Goal: Information Seeking & Learning: Learn about a topic

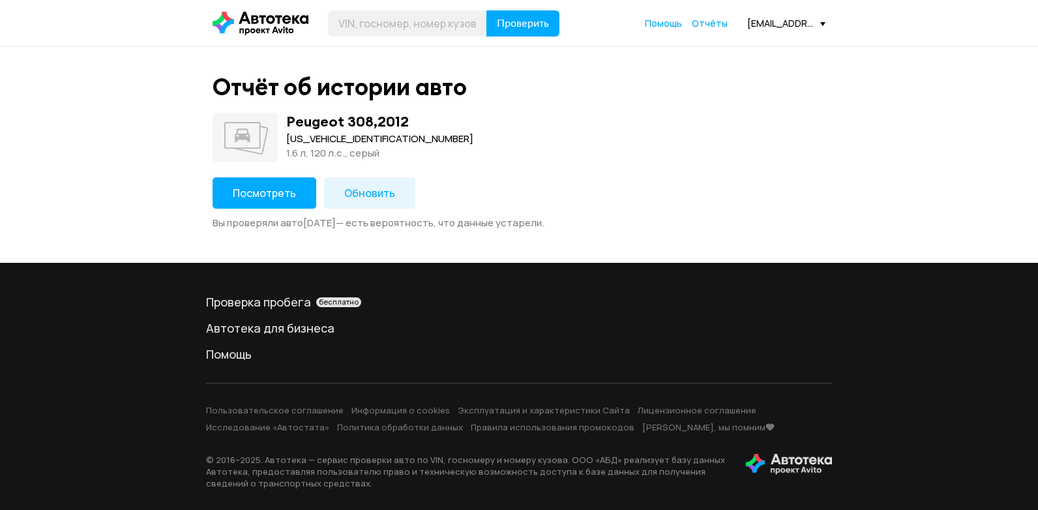
click at [263, 192] on span "Посмотреть" at bounding box center [264, 193] width 63 height 14
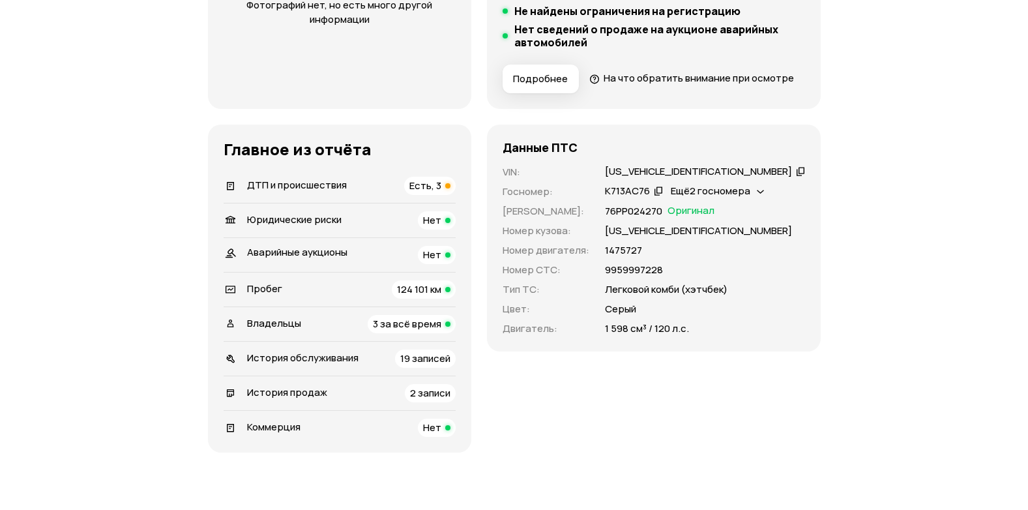
scroll to position [391, 0]
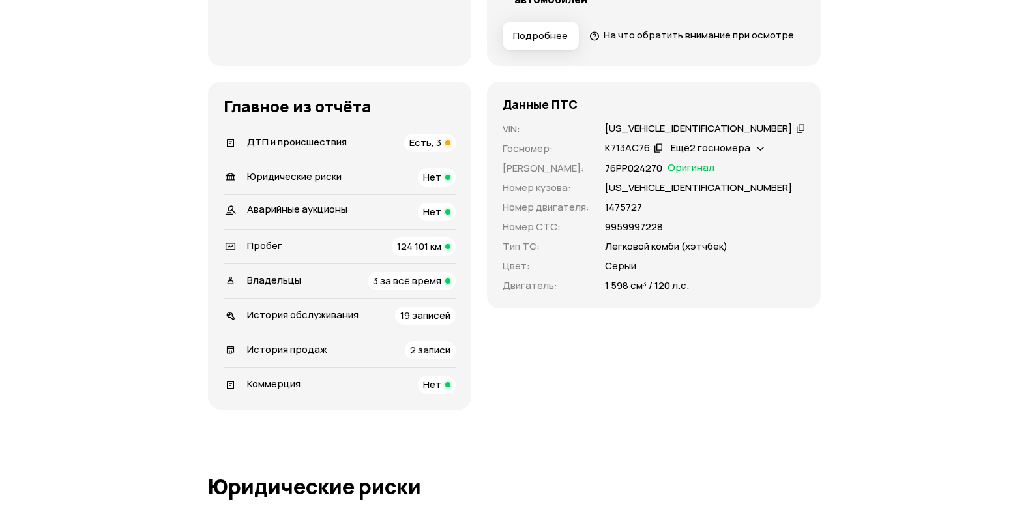
click at [441, 149] on span "Есть, 3" at bounding box center [425, 143] width 32 height 14
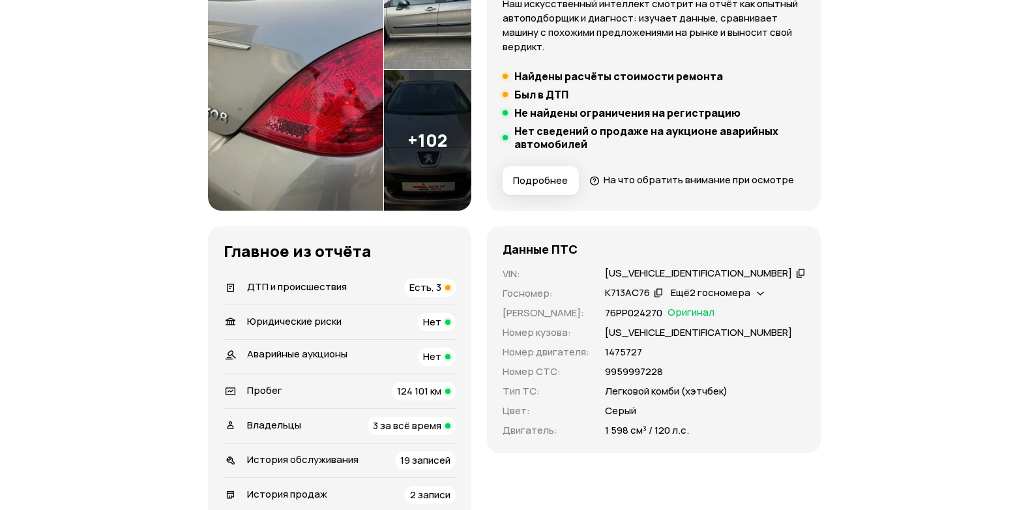
scroll to position [326, 0]
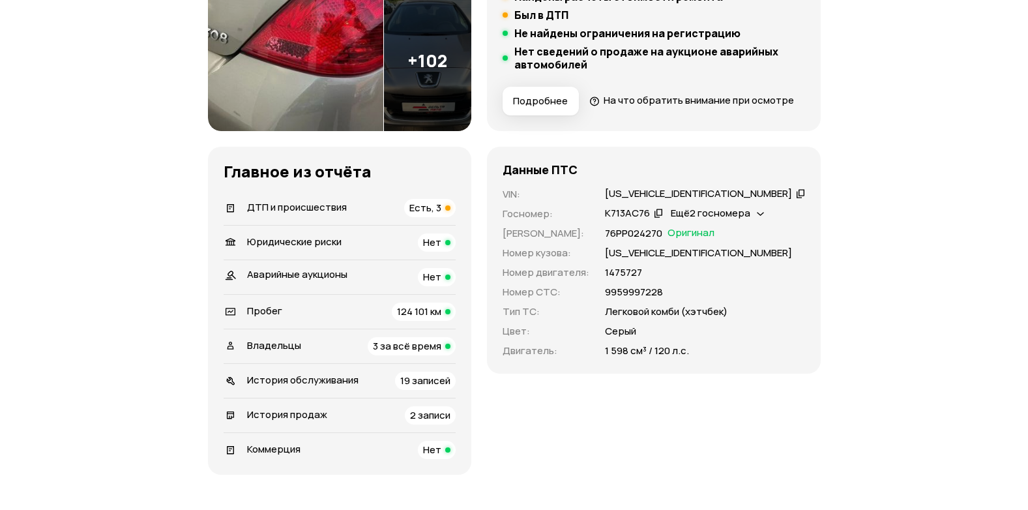
click at [441, 214] on span "Есть, 3" at bounding box center [425, 208] width 32 height 14
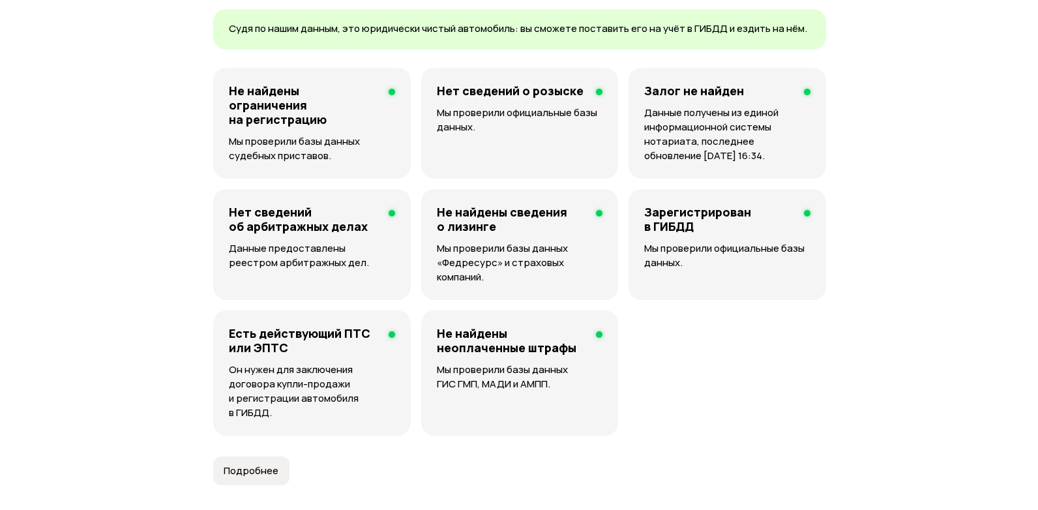
scroll to position [1474, 0]
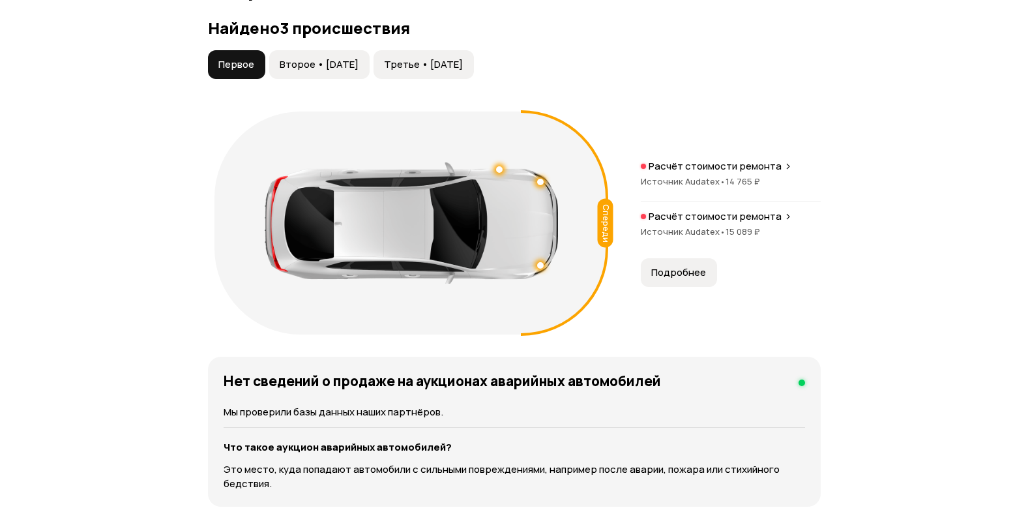
click at [684, 279] on span "Подробнее" at bounding box center [678, 272] width 55 height 13
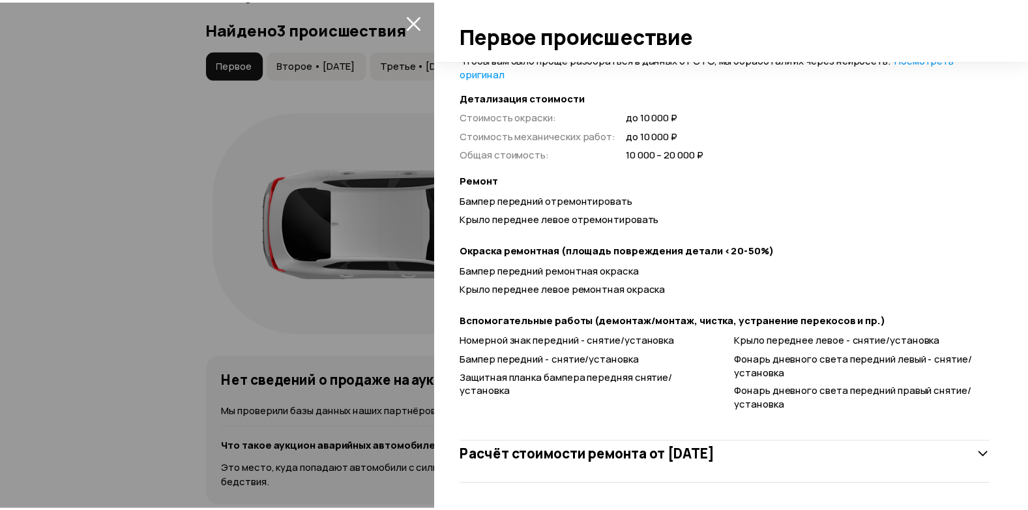
scroll to position [339, 0]
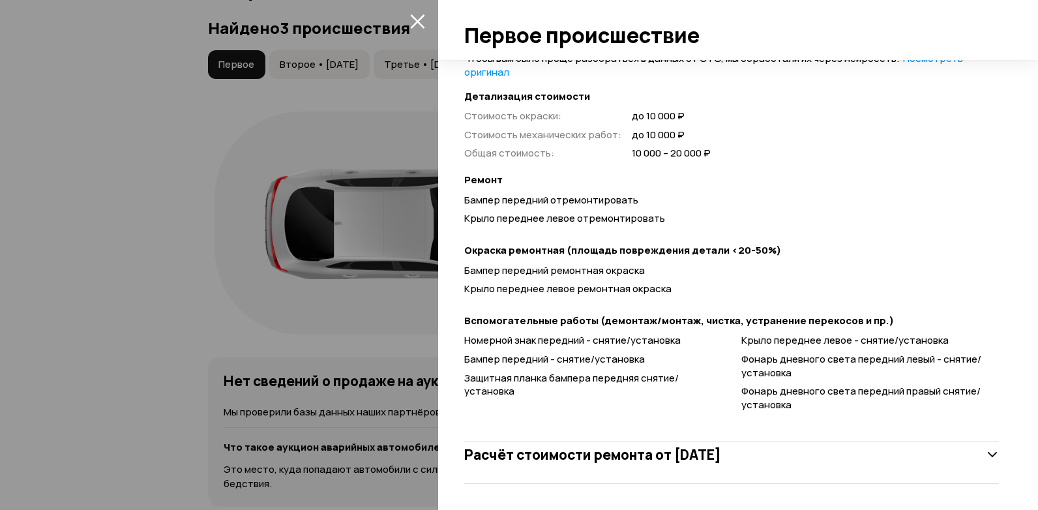
click at [409, 23] on button "закрыть" at bounding box center [417, 20] width 21 height 21
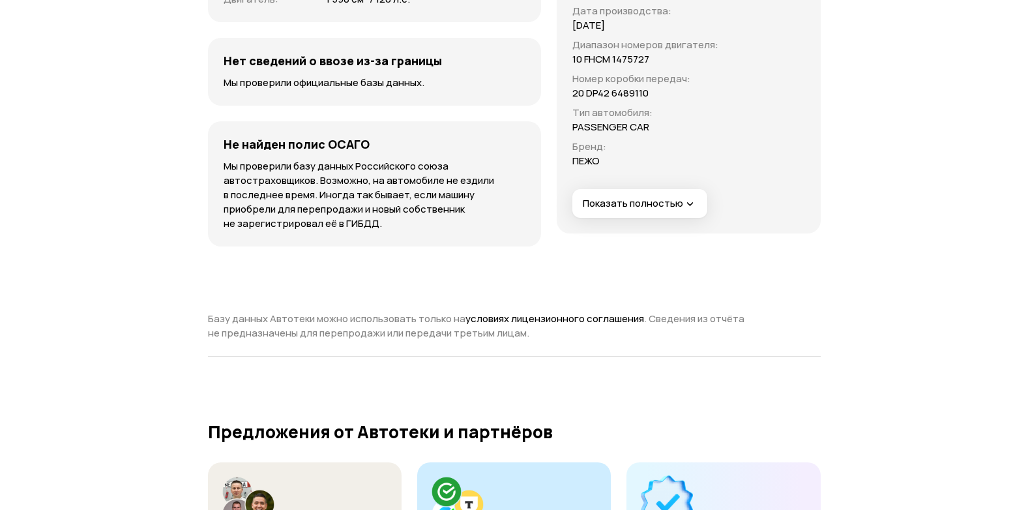
scroll to position [4603, 0]
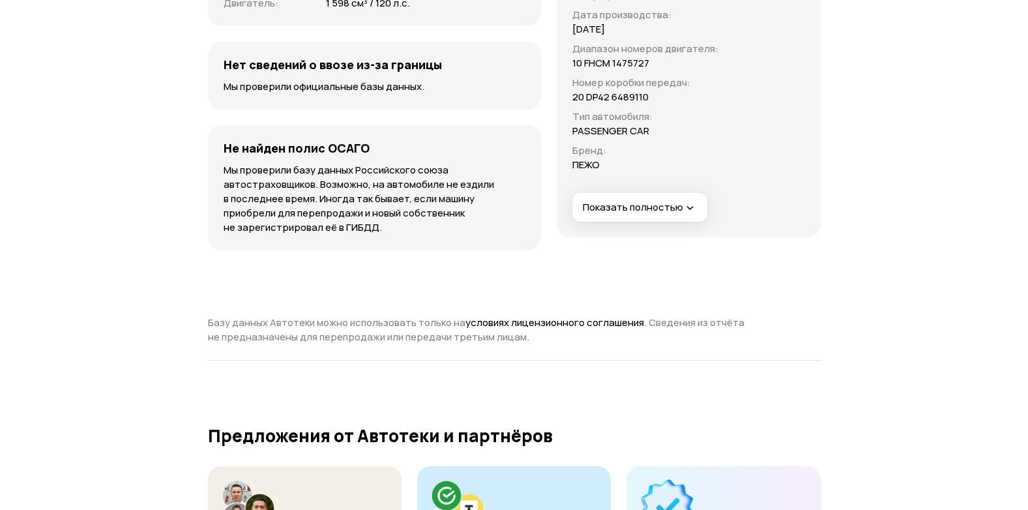
click at [596, 221] on button "Показать полностью" at bounding box center [639, 207] width 135 height 29
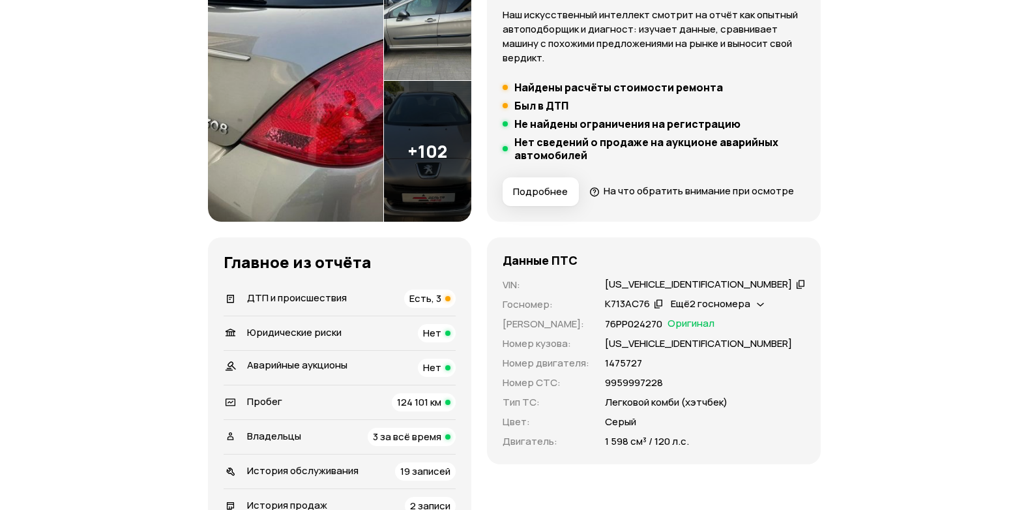
scroll to position [301, 0]
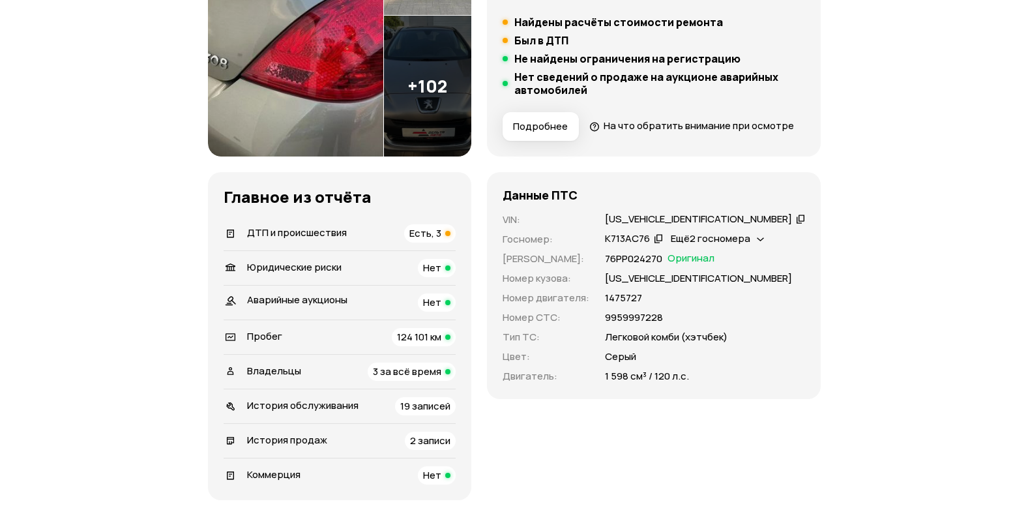
click at [456, 242] on div "Есть, 3" at bounding box center [429, 233] width 51 height 18
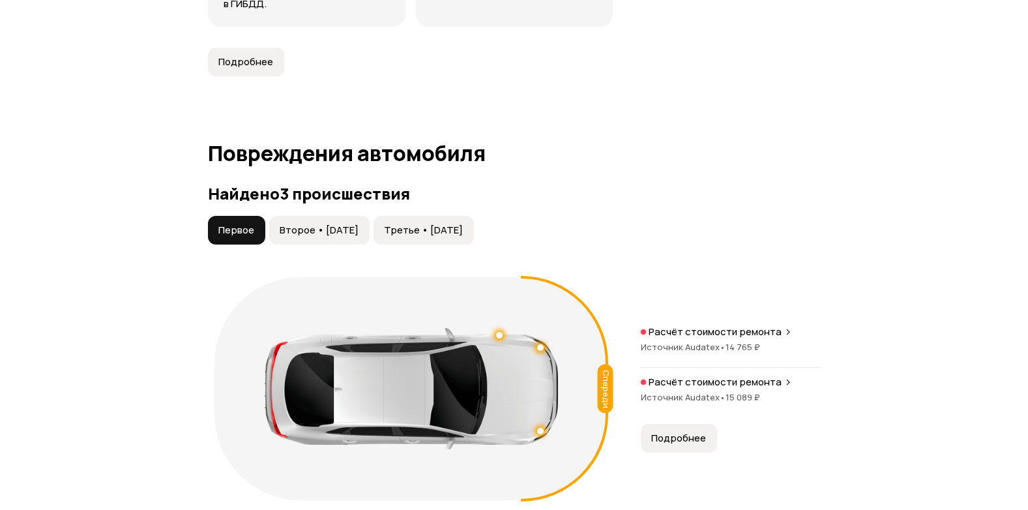
scroll to position [1474, 0]
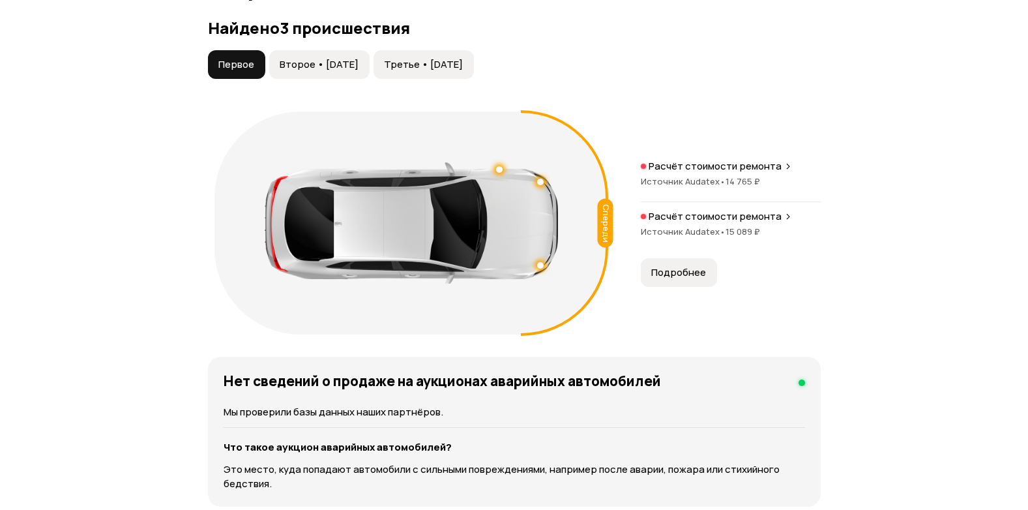
drag, startPoint x: 556, startPoint y: 40, endPoint x: 517, endPoint y: 3, distance: 54.4
click at [556, 40] on article "Повреждения автомобиля Найдено 3 происшествия Первое Второе • [DATE] Третье • […" at bounding box center [514, 288] width 613 height 624
